Goal: Information Seeking & Learning: Check status

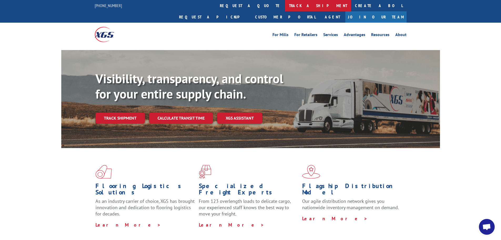
click at [285, 4] on link "track a shipment" at bounding box center [318, 5] width 66 height 11
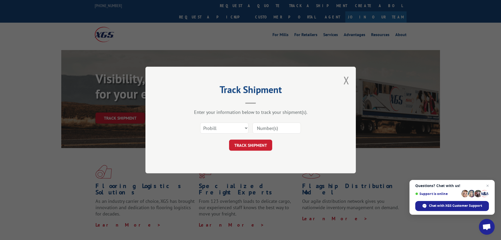
click at [263, 130] on input at bounding box center [277, 127] width 48 height 11
paste input "17228736"
type input "17228736"
click at [259, 148] on button "TRACK SHIPMENT" at bounding box center [250, 144] width 43 height 11
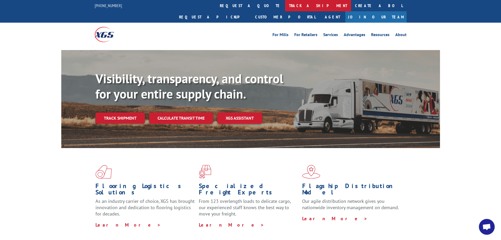
click at [285, 5] on link "track a shipment" at bounding box center [318, 5] width 66 height 11
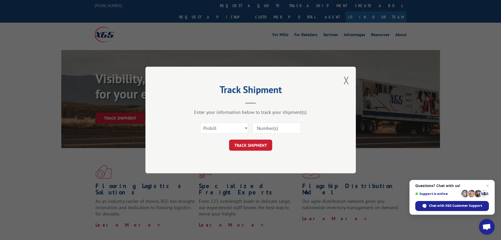
click at [267, 130] on input at bounding box center [277, 127] width 48 height 11
paste input "17260046"
type input "17260046"
click at [251, 146] on button "TRACK SHIPMENT" at bounding box center [250, 144] width 43 height 11
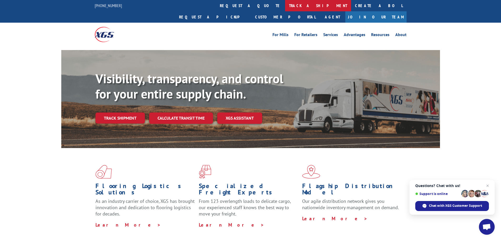
click at [285, 7] on link "track a shipment" at bounding box center [318, 5] width 66 height 11
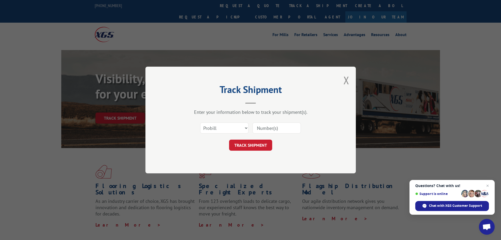
click at [262, 130] on input at bounding box center [277, 127] width 48 height 11
paste input "17517423"
type input "17517423"
click at [255, 146] on button "TRACK SHIPMENT" at bounding box center [250, 144] width 43 height 11
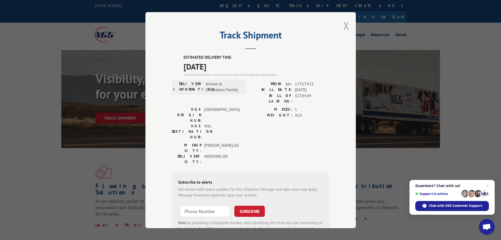
click at [344, 24] on button "Close modal" at bounding box center [347, 26] width 6 height 14
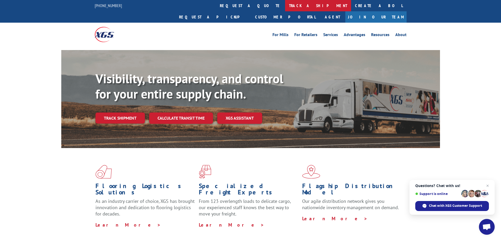
click at [285, 8] on link "track a shipment" at bounding box center [318, 5] width 66 height 11
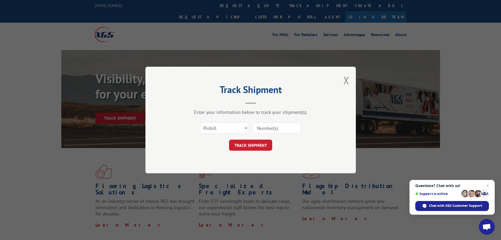
click at [279, 127] on input at bounding box center [277, 127] width 48 height 11
paste input "17517911"
type input "17517911"
click at [256, 143] on button "TRACK SHIPMENT" at bounding box center [250, 144] width 43 height 11
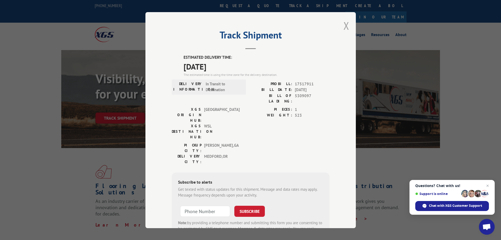
click at [344, 25] on button "Close modal" at bounding box center [347, 26] width 6 height 14
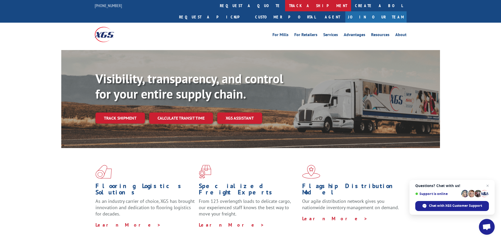
click at [285, 4] on link "track a shipment" at bounding box center [318, 5] width 66 height 11
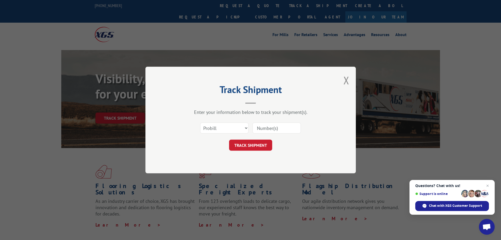
click at [269, 128] on input at bounding box center [277, 127] width 48 height 11
paste input "17517518"
type input "17517518"
click at [252, 145] on button "TRACK SHIPMENT" at bounding box center [250, 144] width 43 height 11
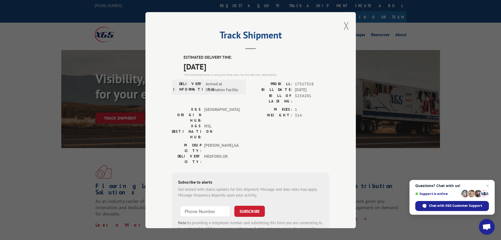
click at [344, 26] on button "Close modal" at bounding box center [347, 26] width 6 height 14
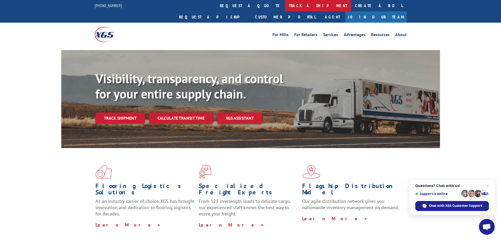
click at [285, 7] on link "track a shipment" at bounding box center [318, 5] width 66 height 11
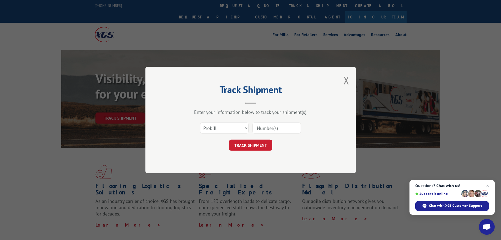
click at [266, 129] on input at bounding box center [277, 127] width 48 height 11
paste input "16999038"
type input "16999038"
click at [253, 144] on button "TRACK SHIPMENT" at bounding box center [250, 144] width 43 height 11
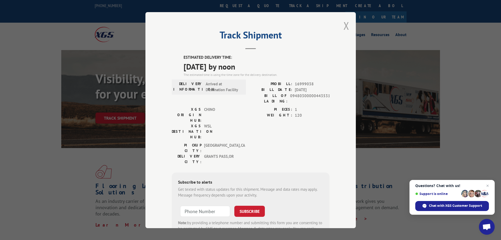
click at [345, 24] on button "Close modal" at bounding box center [347, 26] width 6 height 14
